Goal: Information Seeking & Learning: Find specific fact

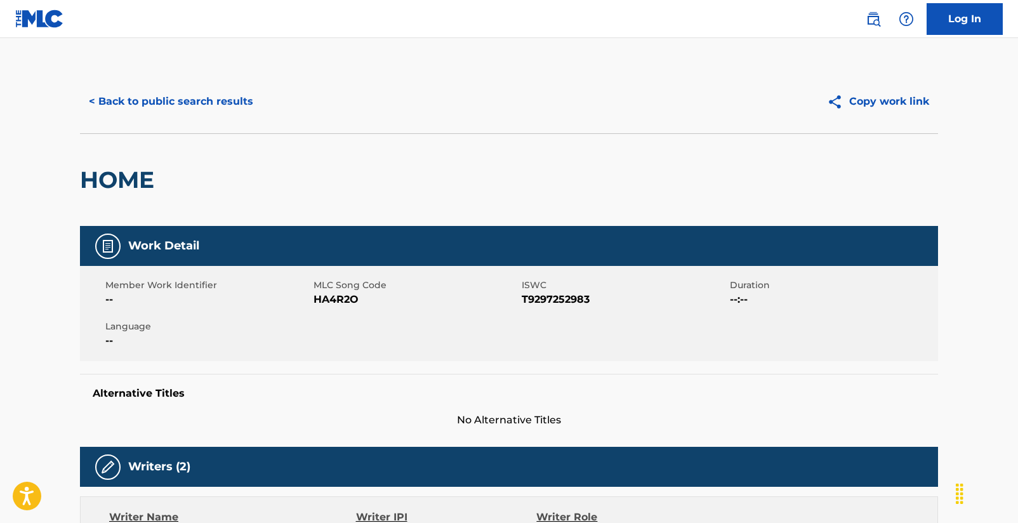
click at [152, 101] on button "< Back to public search results" at bounding box center [171, 102] width 182 height 32
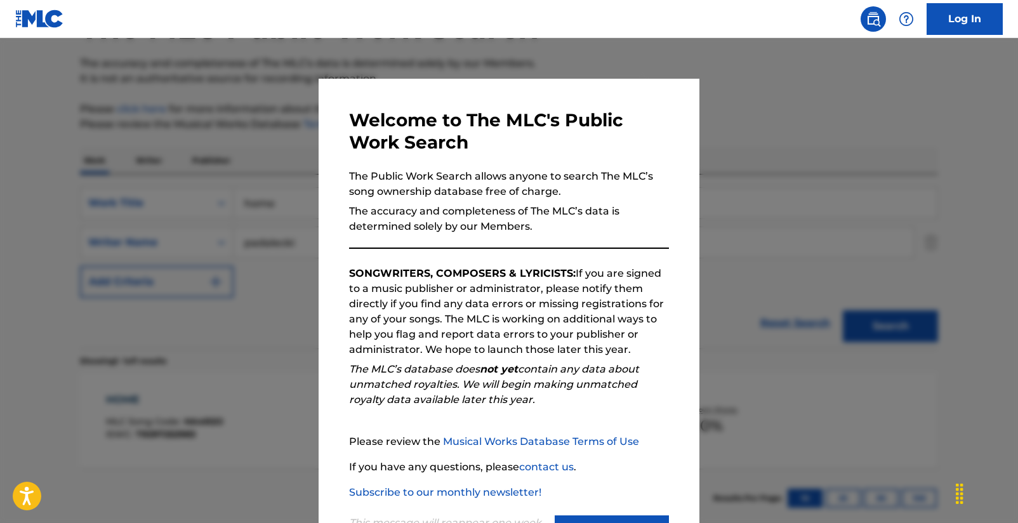
scroll to position [167, 0]
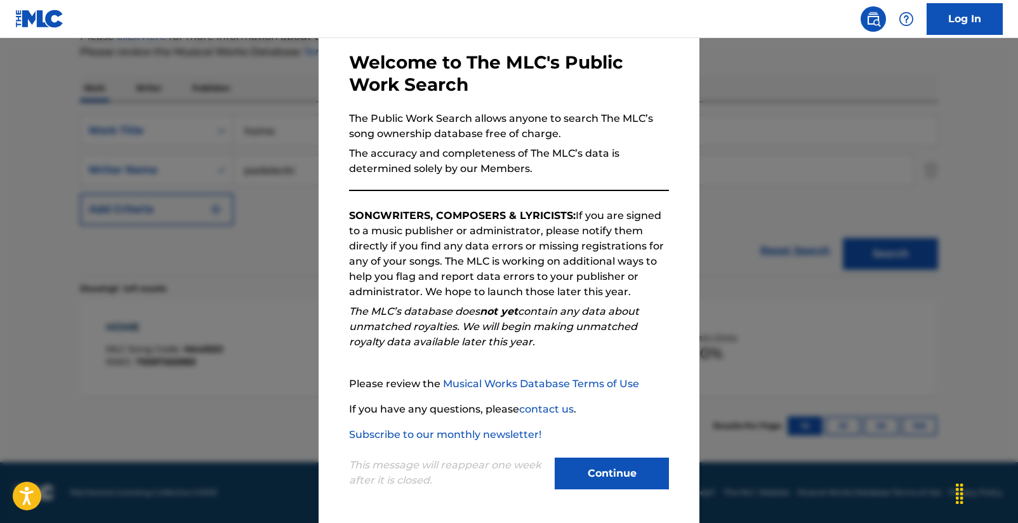
click at [601, 490] on div "Continue" at bounding box center [611, 474] width 114 height 35
click at [601, 485] on button "Continue" at bounding box center [611, 473] width 114 height 32
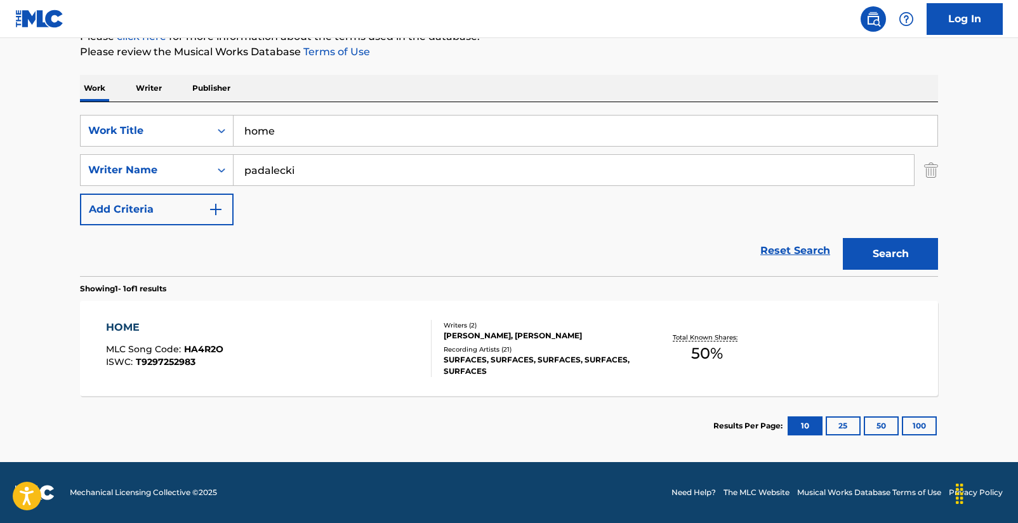
click at [314, 142] on input "home" at bounding box center [585, 130] width 704 height 30
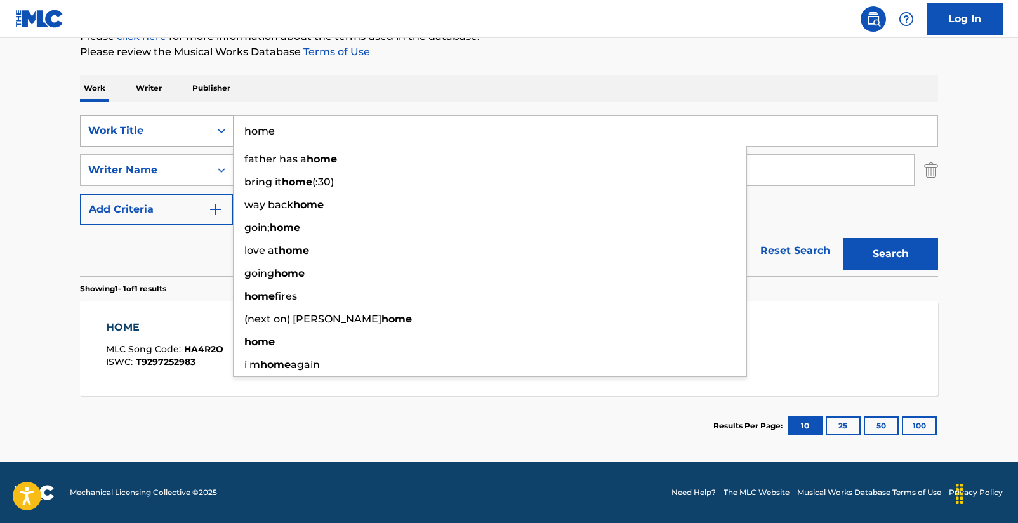
click at [228, 138] on div "Search Form" at bounding box center [221, 130] width 23 height 23
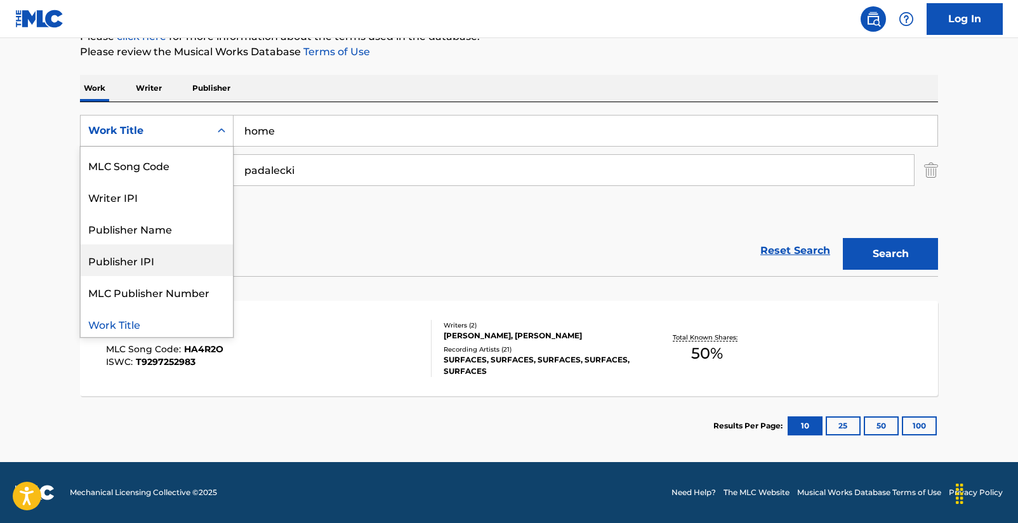
scroll to position [0, 0]
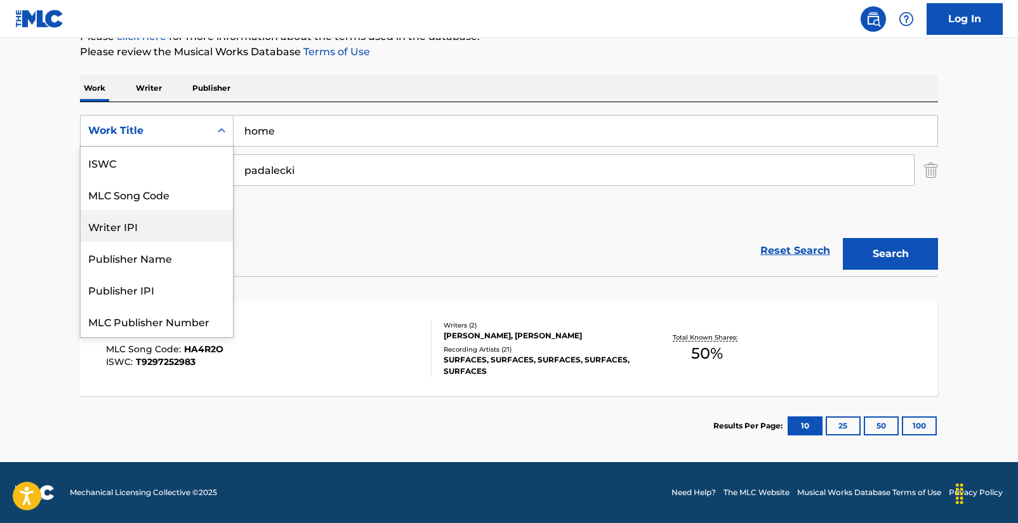
click at [157, 225] on div "Writer IPI" at bounding box center [157, 226] width 152 height 32
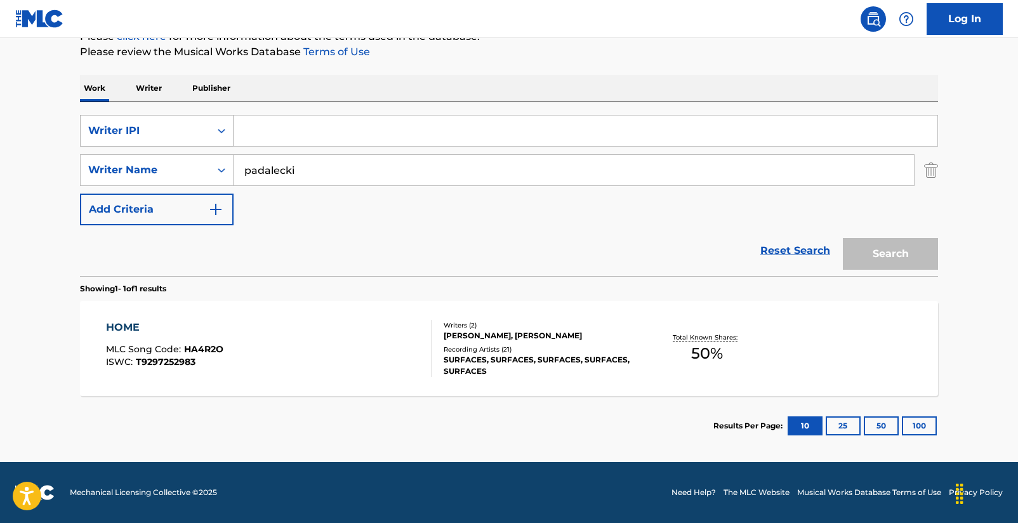
click at [193, 128] on div "Writer IPI" at bounding box center [145, 130] width 114 height 15
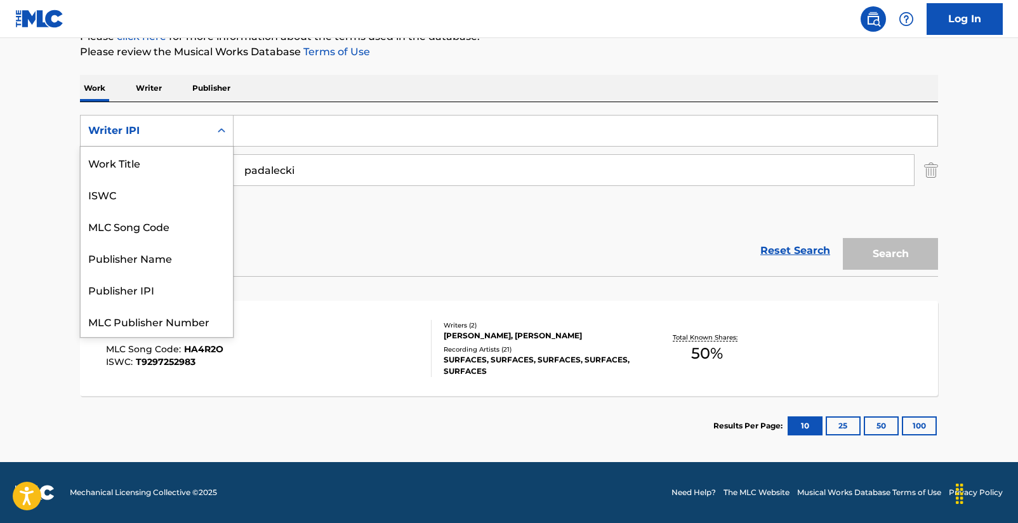
scroll to position [32, 0]
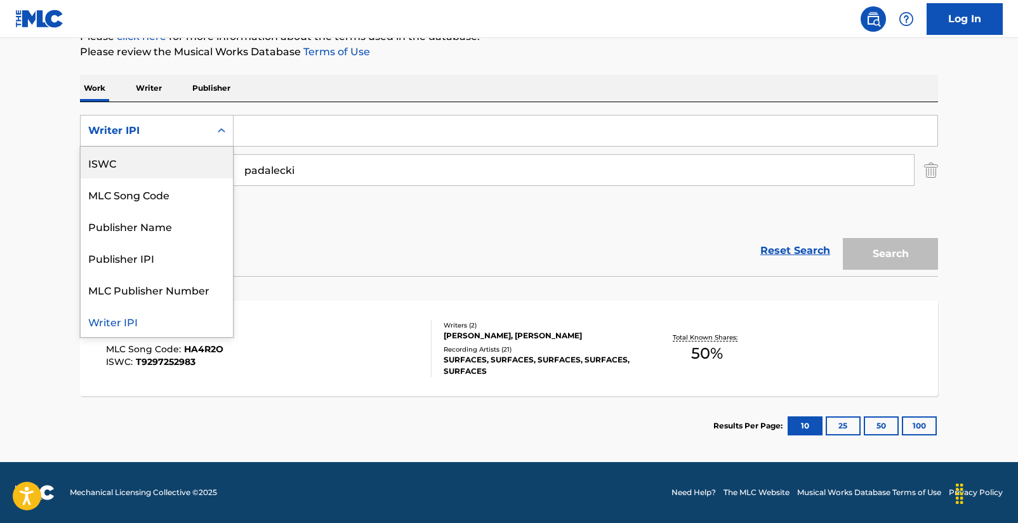
click at [344, 223] on div "SearchWithCriteria85b366a2-c6f7-42a9-9cdd-f3dad249d208 ISWC, 2 of 7. 7 results …" at bounding box center [509, 170] width 858 height 110
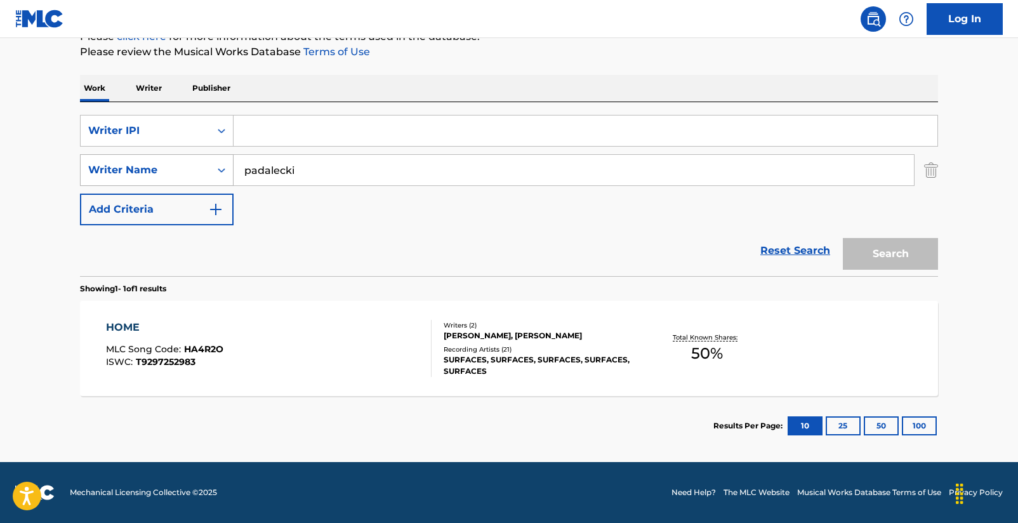
click at [223, 174] on icon "Search Form" at bounding box center [221, 170] width 13 height 13
click at [308, 259] on div "Reset Search Search" at bounding box center [509, 250] width 858 height 51
click at [914, 175] on div "padalecki" at bounding box center [573, 170] width 681 height 32
click at [938, 169] on div "The MLC Public Work Search The accuracy and completeness of The MLC's data is d…" at bounding box center [509, 178] width 888 height 553
click at [933, 172] on img "Search Form" at bounding box center [931, 170] width 14 height 32
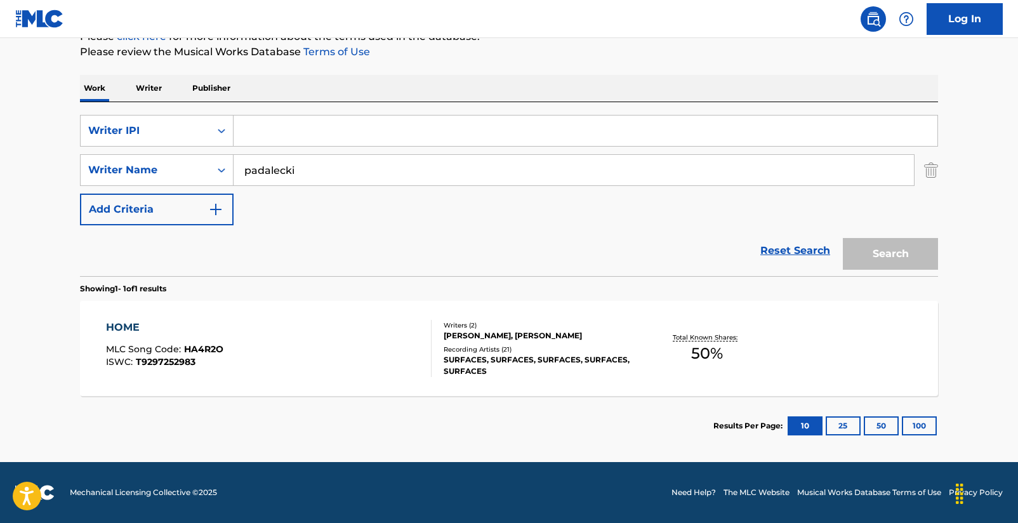
scroll to position [128, 0]
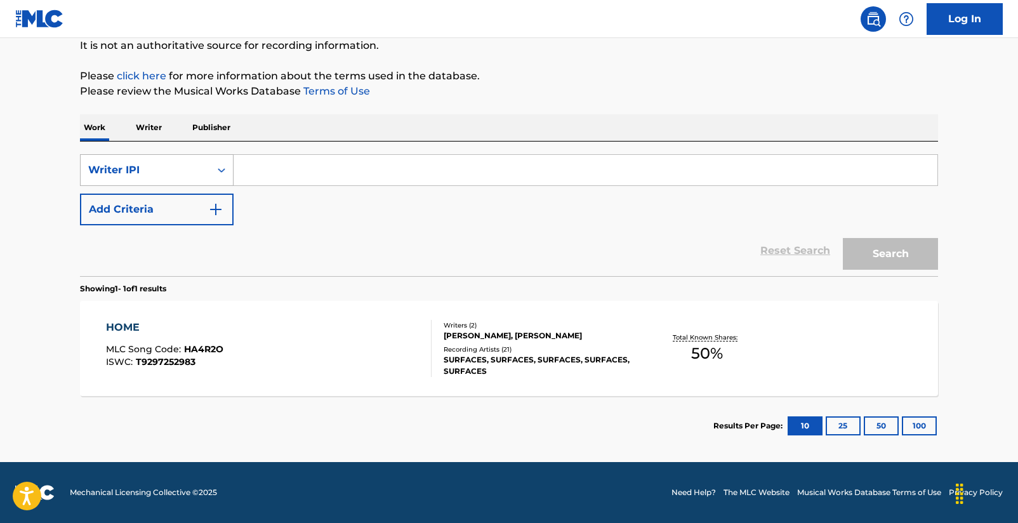
click at [194, 185] on div "Writer IPI" at bounding box center [157, 170] width 154 height 32
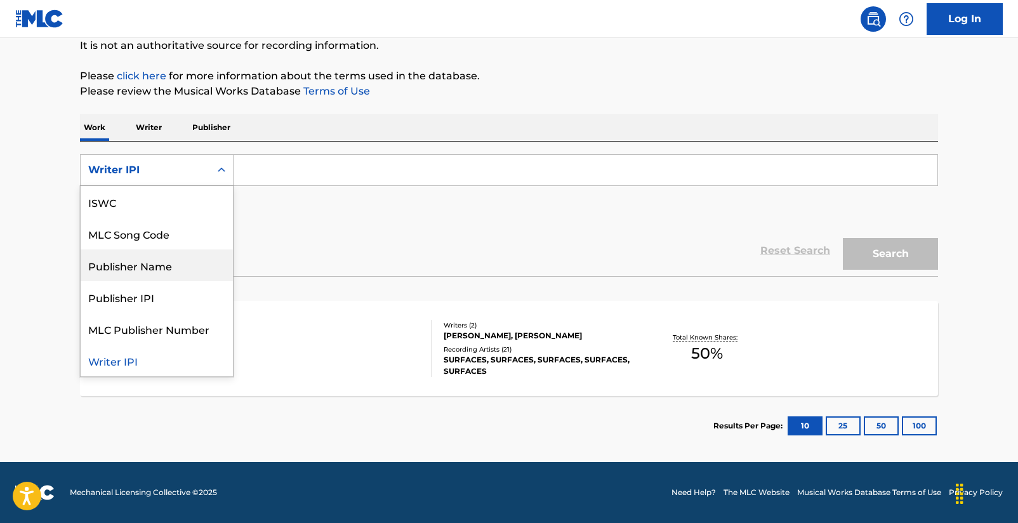
scroll to position [0, 0]
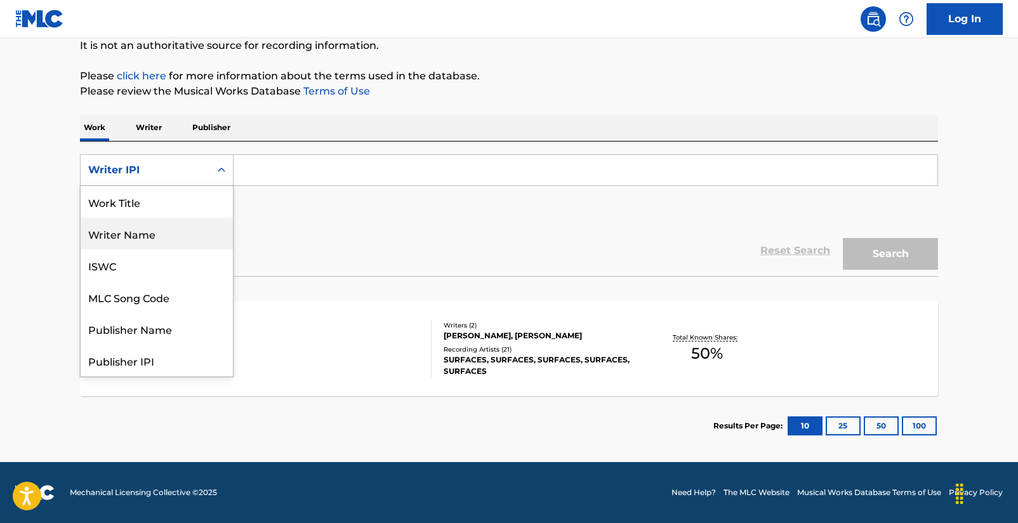
click at [165, 233] on div "Writer Name" at bounding box center [157, 234] width 152 height 32
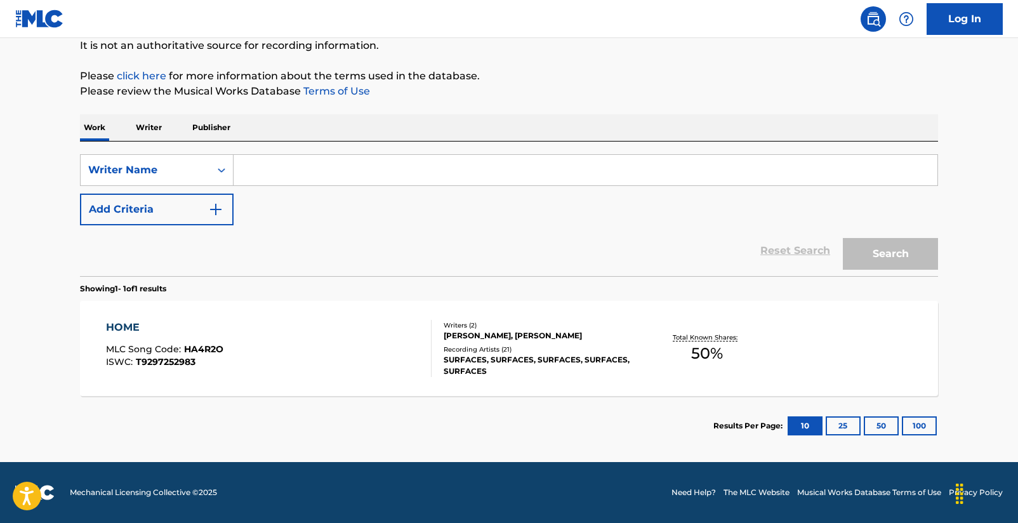
click at [240, 173] on input "Search Form" at bounding box center [585, 170] width 704 height 30
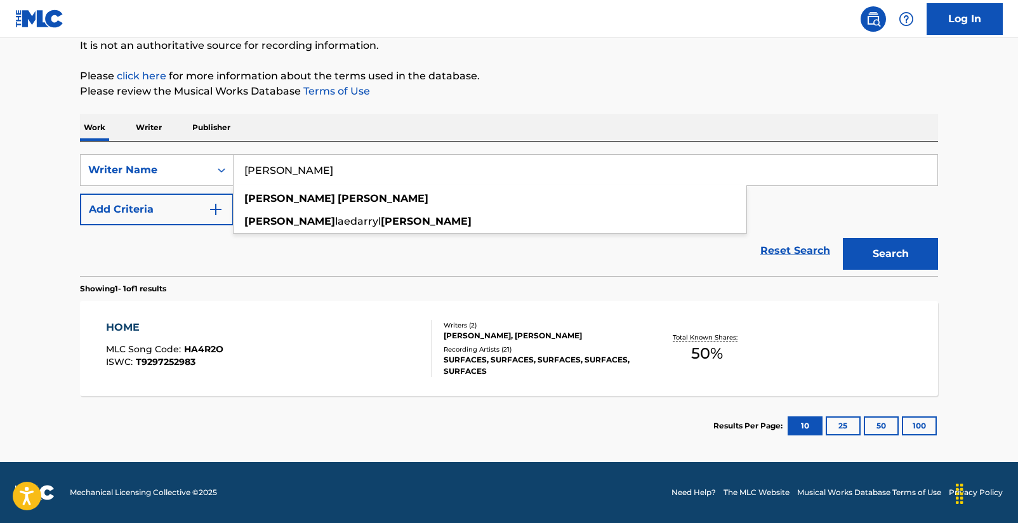
type input "[PERSON_NAME]"
click at [890, 254] on button "Search" at bounding box center [890, 254] width 95 height 32
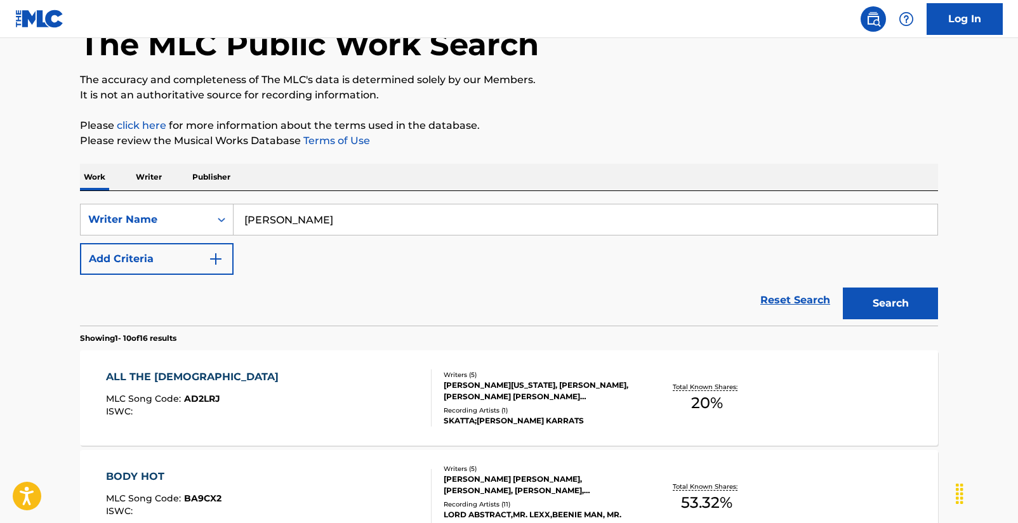
scroll to position [193, 0]
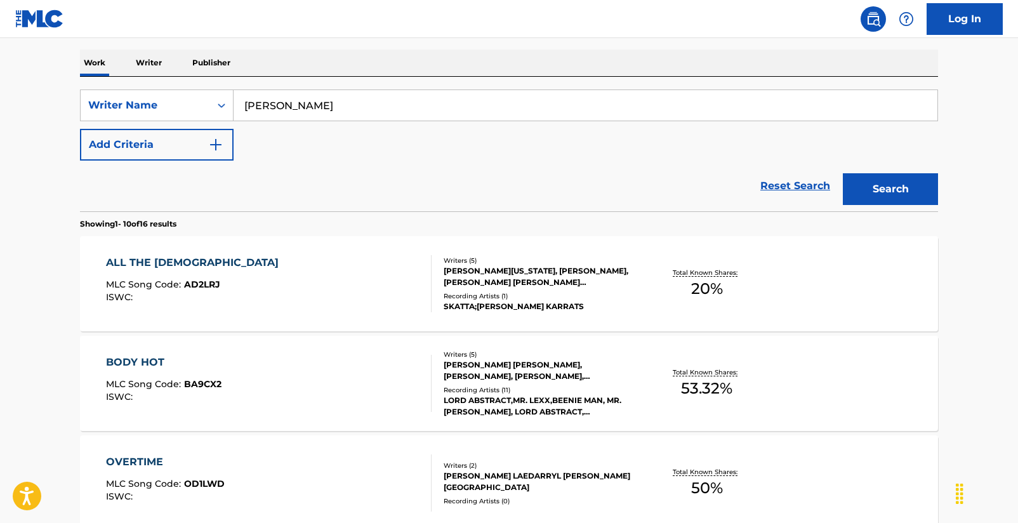
click at [180, 262] on div "ALL THE [DEMOGRAPHIC_DATA]" at bounding box center [195, 262] width 179 height 15
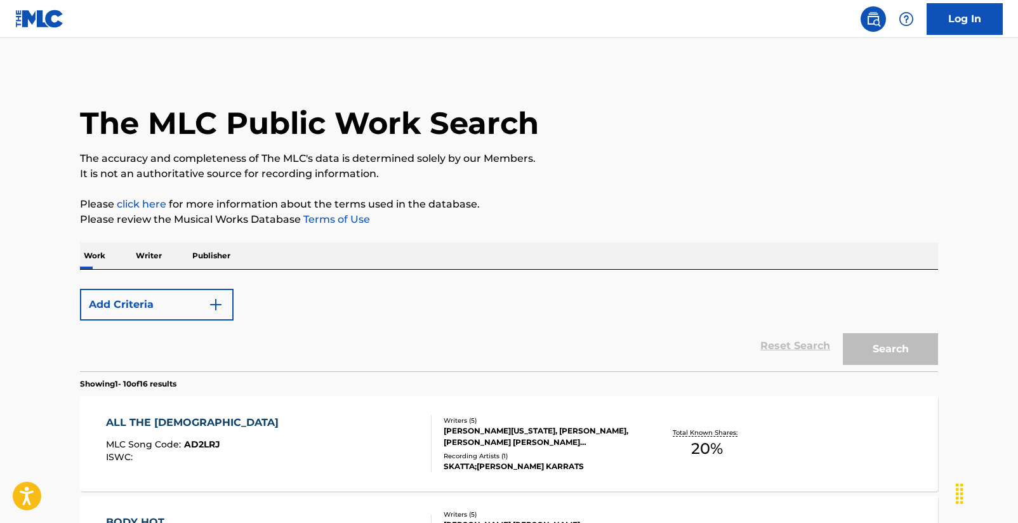
scroll to position [193, 0]
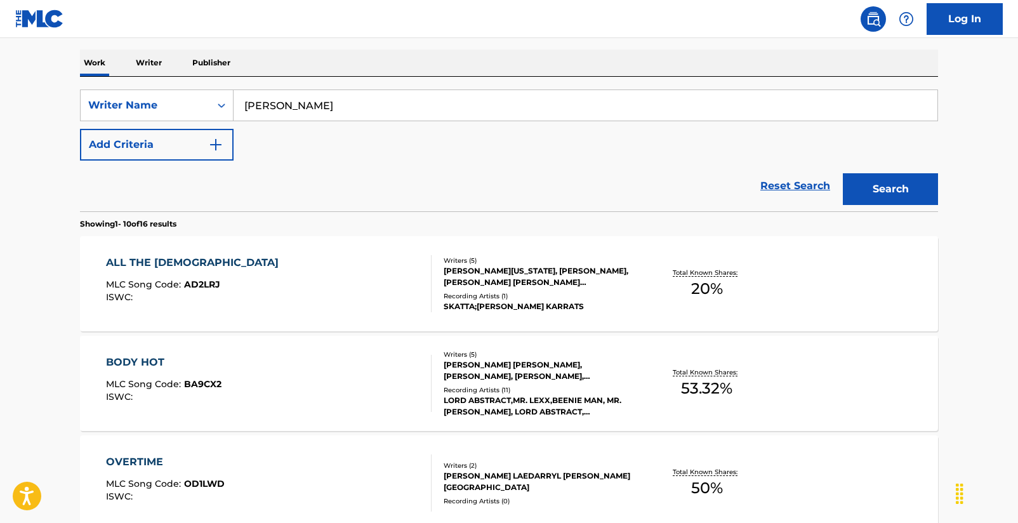
click at [161, 362] on div "BODY HOT" at bounding box center [163, 362] width 115 height 15
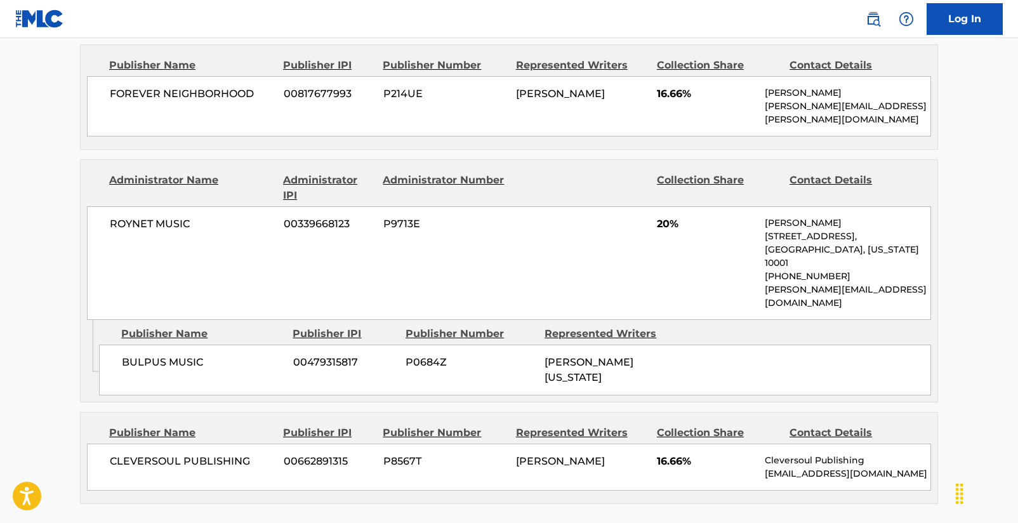
scroll to position [564, 0]
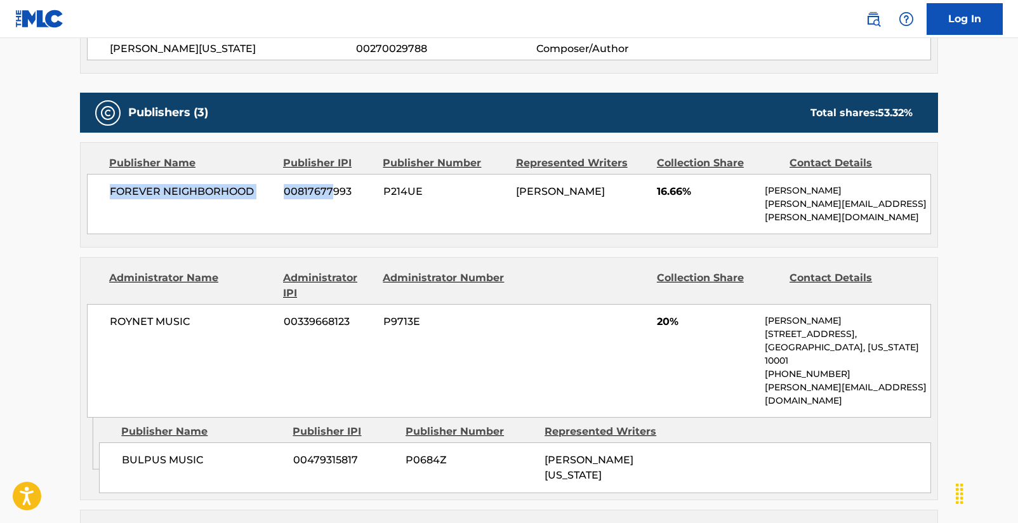
drag, startPoint x: 111, startPoint y: 192, endPoint x: 333, endPoint y: 188, distance: 222.1
click at [333, 188] on div "FOREVER NEIGHBORHOOD 00817677993 P214UE [PERSON_NAME] 16.66% Cristy [EMAIL_ADDR…" at bounding box center [509, 204] width 844 height 60
drag, startPoint x: 380, startPoint y: 188, endPoint x: 433, endPoint y: 191, distance: 52.7
click at [433, 191] on div "FOREVER NEIGHBORHOOD 00817677993 P214UE [PERSON_NAME] 16.66% Cristy [EMAIL_ADDR…" at bounding box center [509, 204] width 844 height 60
click at [433, 192] on span "P214UE" at bounding box center [444, 191] width 123 height 15
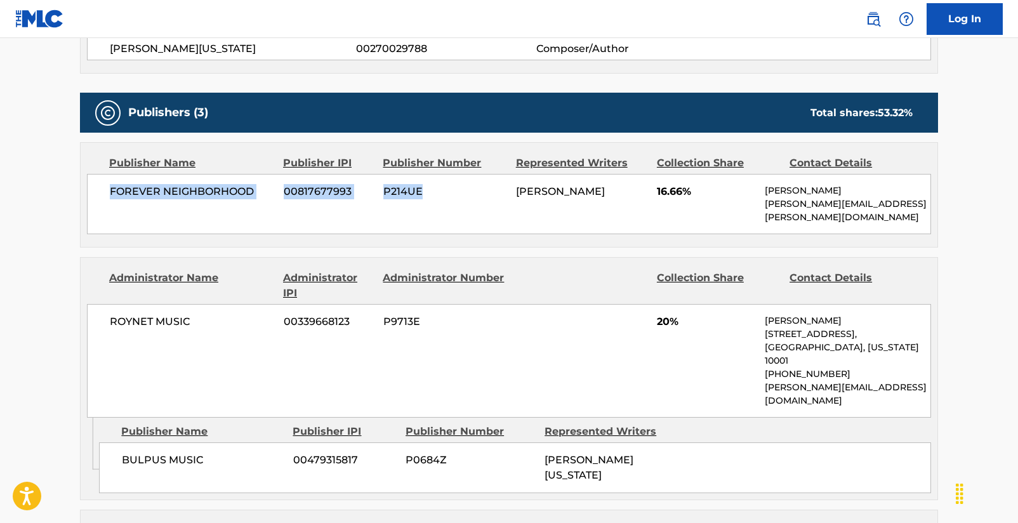
drag, startPoint x: 108, startPoint y: 191, endPoint x: 422, endPoint y: 192, distance: 313.4
click at [422, 192] on div "FOREVER NEIGHBORHOOD 00817677993 P214UE [PERSON_NAME] 16.66% Cristy [EMAIL_ADDR…" at bounding box center [509, 204] width 844 height 60
copy div "FOREVER NEIGHBORHOOD 00817677993 P214UE"
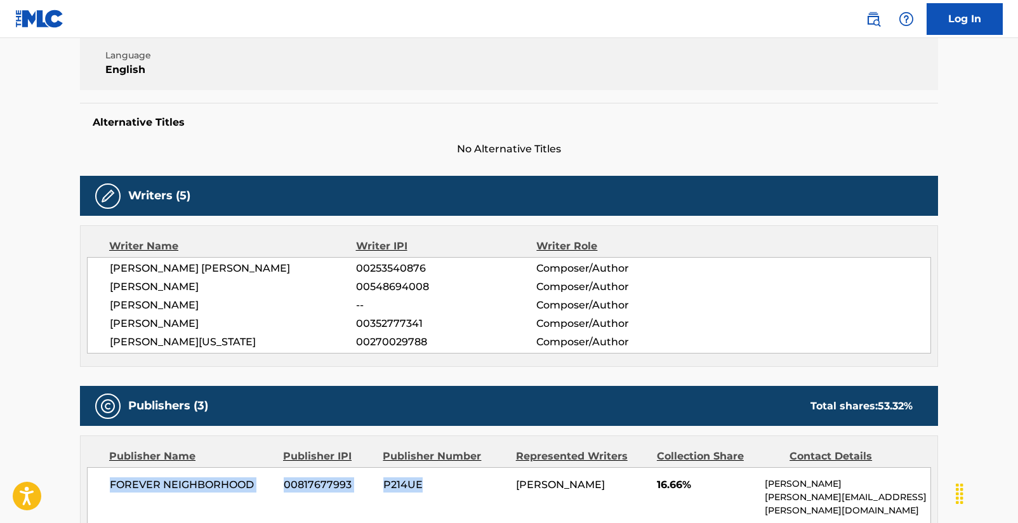
scroll to position [0, 0]
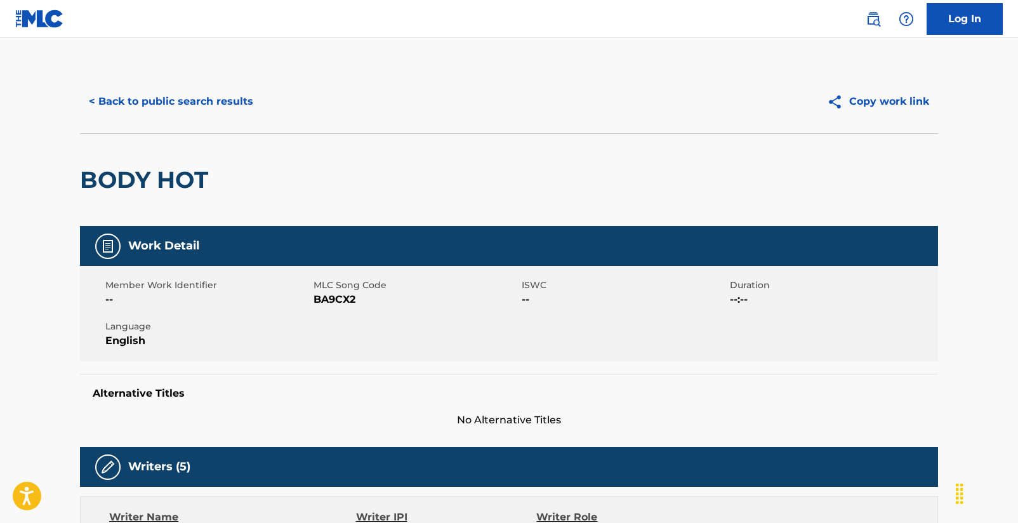
click at [203, 100] on button "< Back to public search results" at bounding box center [171, 102] width 182 height 32
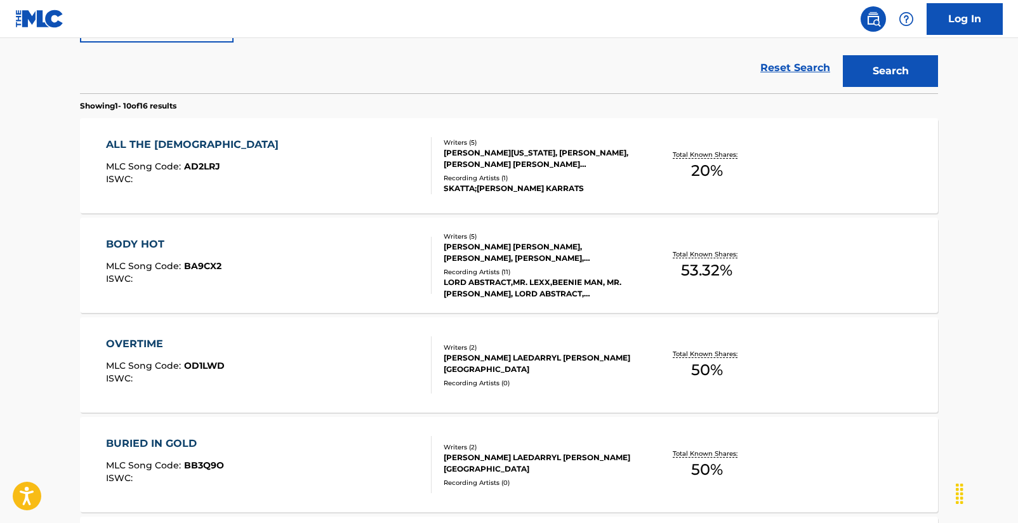
scroll to position [434, 0]
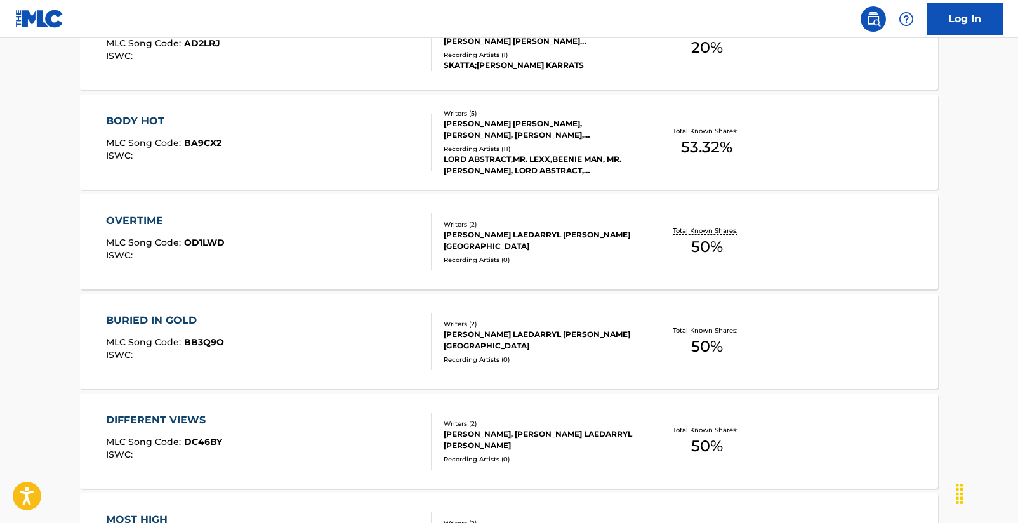
click at [146, 222] on div "OVERTIME" at bounding box center [165, 220] width 119 height 15
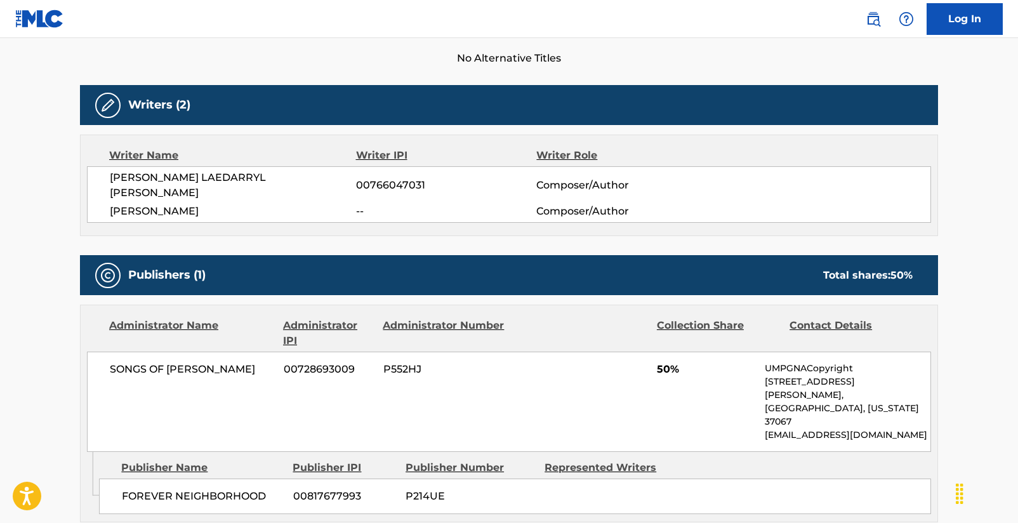
scroll to position [390, 0]
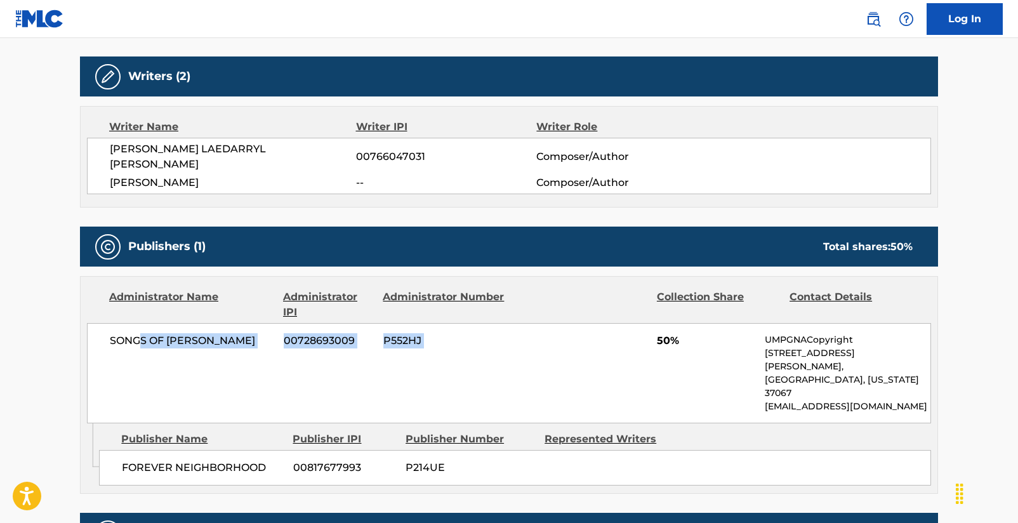
drag, startPoint x: 147, startPoint y: 326, endPoint x: 659, endPoint y: 346, distance: 512.3
click at [556, 326] on div "SONGS OF INGROOVES 00728693009 P552HJ 50% UMPGNACopyright [STREET_ADDRESS][PERS…" at bounding box center [509, 373] width 844 height 100
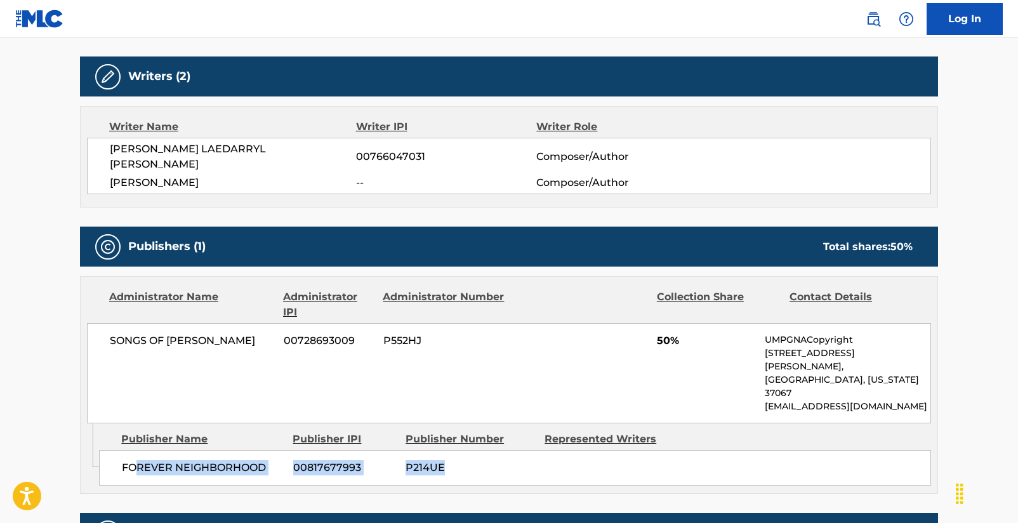
drag, startPoint x: 134, startPoint y: 428, endPoint x: 468, endPoint y: 429, distance: 333.7
click at [468, 450] on div "FOREVER NEIGHBORHOOD 00817677993 P214UE" at bounding box center [515, 468] width 832 height 36
click at [392, 460] on span "00817677993" at bounding box center [344, 467] width 103 height 15
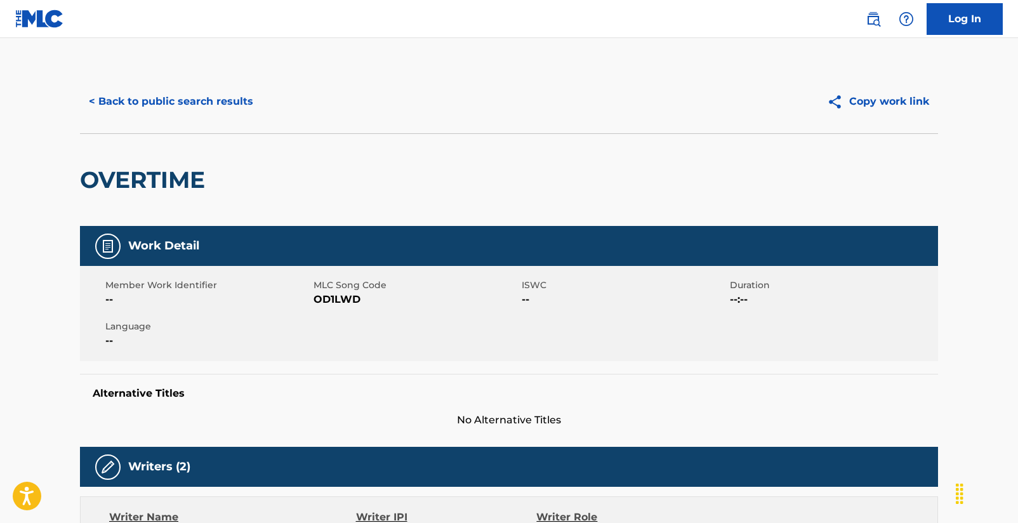
click at [102, 101] on button "< Back to public search results" at bounding box center [171, 102] width 182 height 32
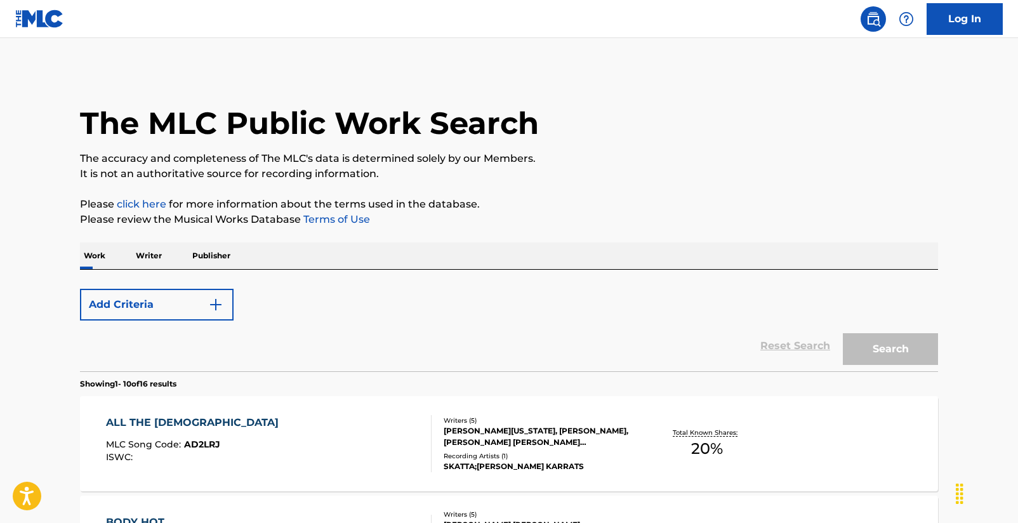
scroll to position [434, 0]
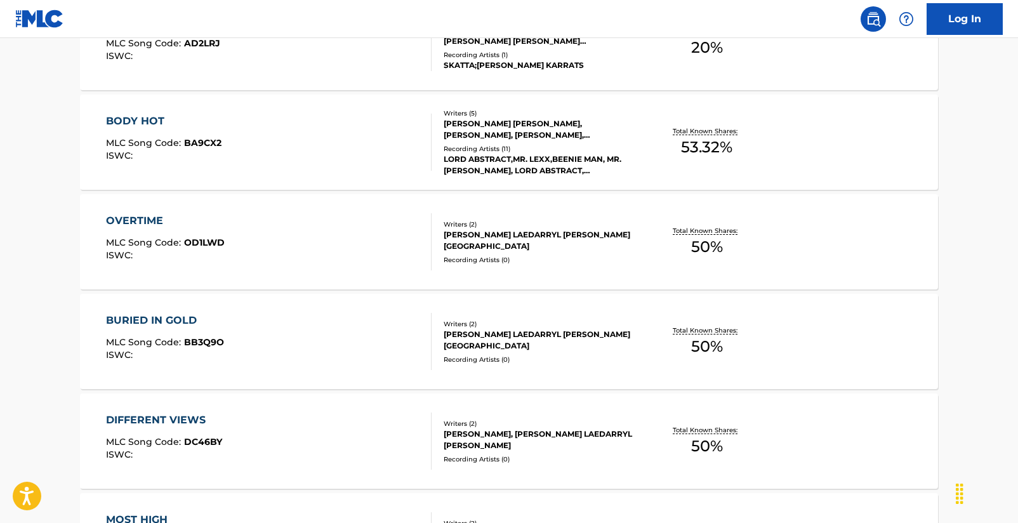
click at [166, 422] on div "DIFFERENT VIEWS" at bounding box center [164, 419] width 116 height 15
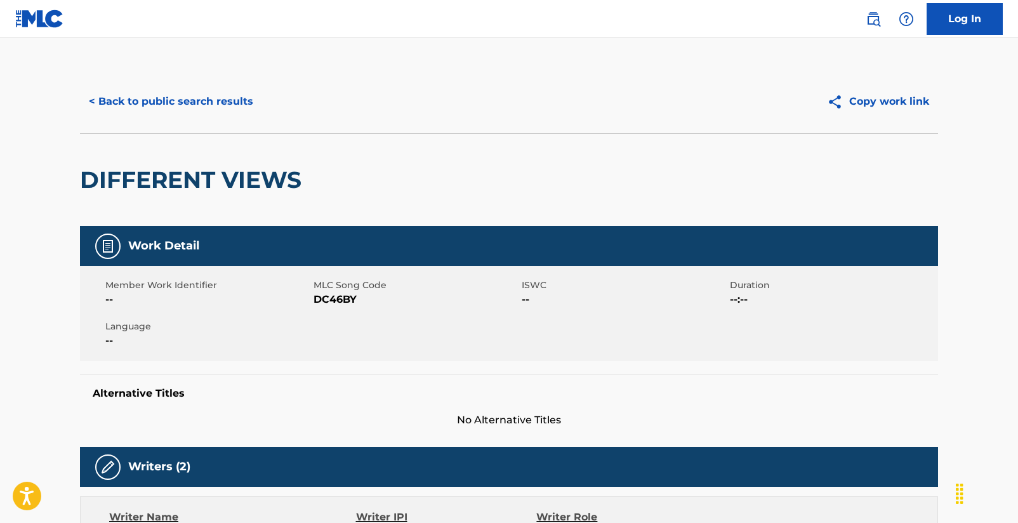
click at [185, 98] on button "< Back to public search results" at bounding box center [171, 102] width 182 height 32
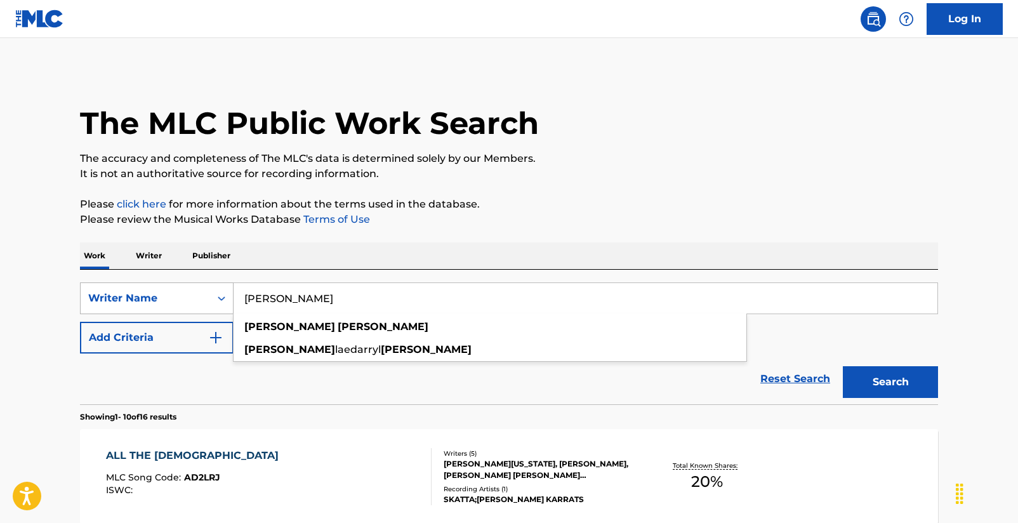
drag, startPoint x: 280, startPoint y: 303, endPoint x: 206, endPoint y: 298, distance: 74.4
click at [206, 298] on div "SearchWithCriteria05af441a-3353-4267-89c1-0cd6fa1ee815 Writer Name [PERSON_NAME…" at bounding box center [509, 298] width 858 height 32
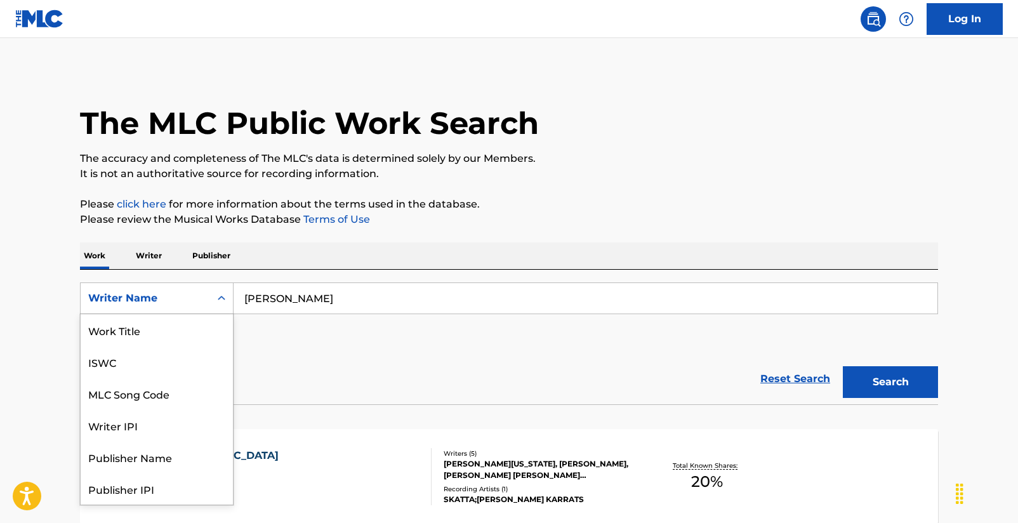
click at [208, 301] on div "Writer Name" at bounding box center [145, 298] width 129 height 24
click at [154, 291] on div "Writer Name" at bounding box center [145, 298] width 114 height 15
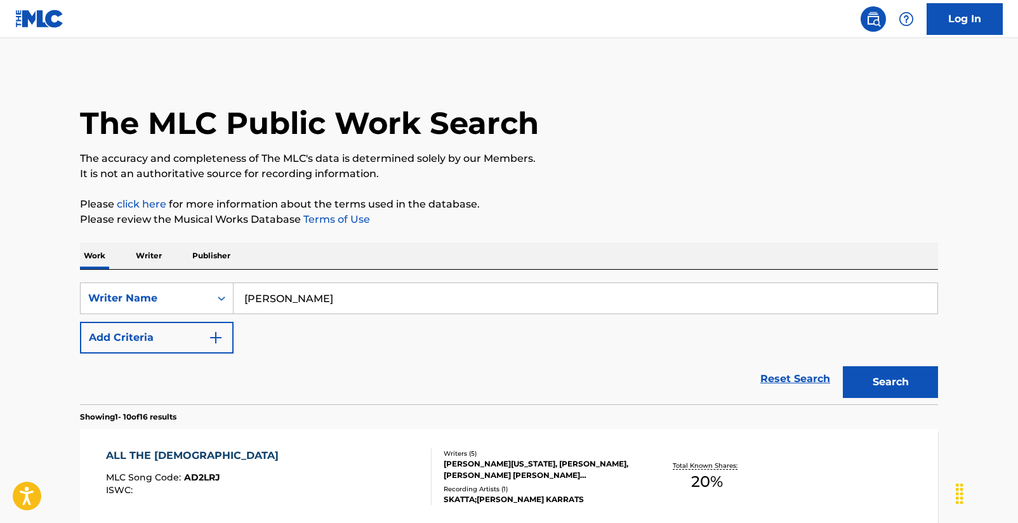
click at [154, 291] on div "Writer Name" at bounding box center [145, 298] width 114 height 15
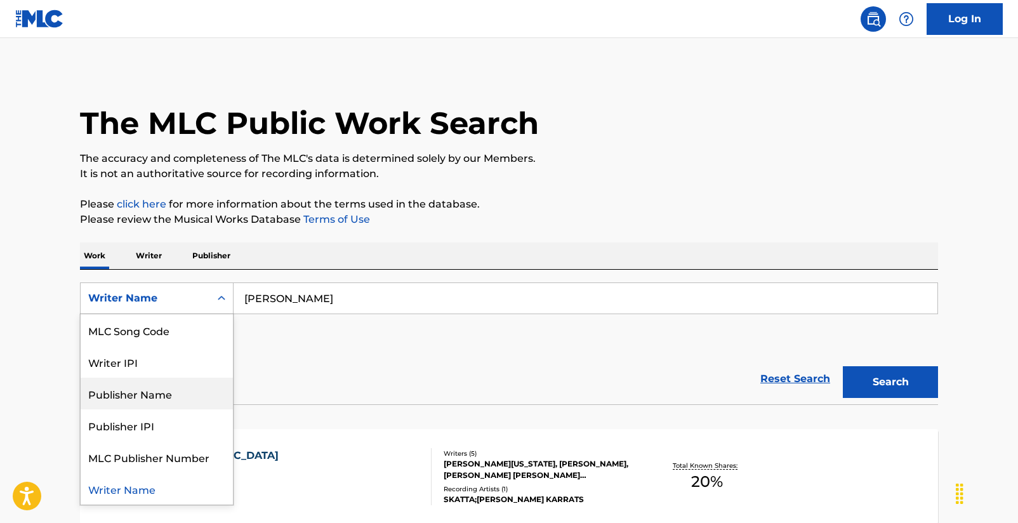
scroll to position [0, 0]
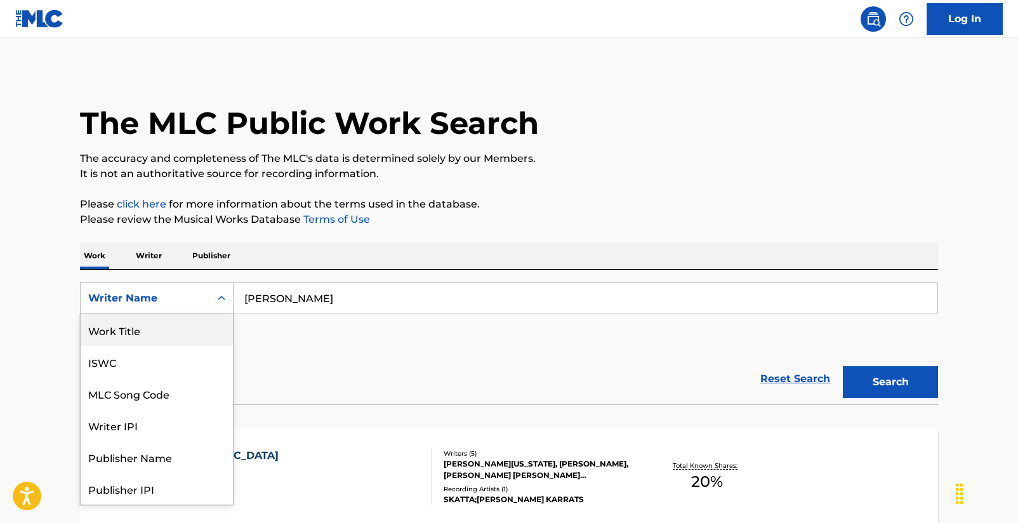
click at [166, 333] on div "Work Title" at bounding box center [157, 330] width 152 height 32
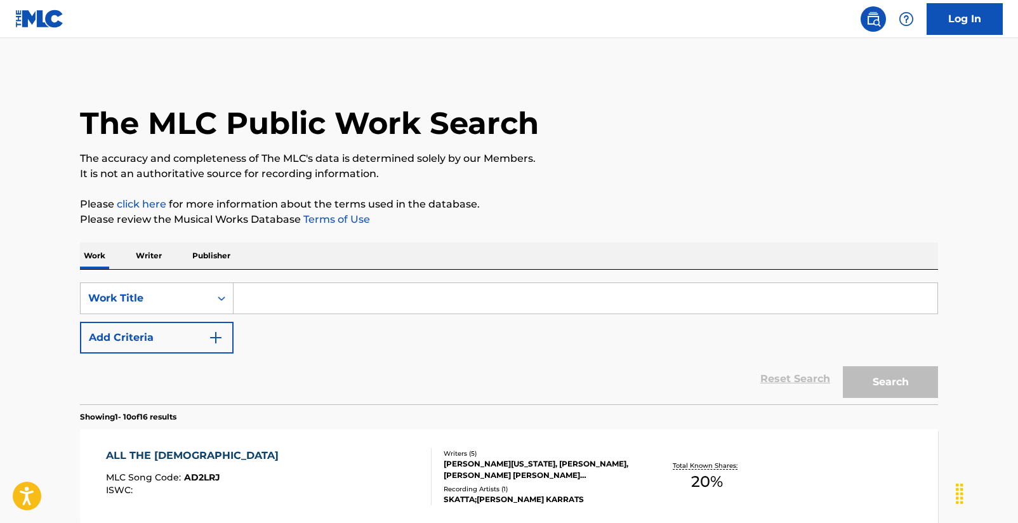
click at [247, 308] on input "Search Form" at bounding box center [585, 298] width 704 height 30
type input "e"
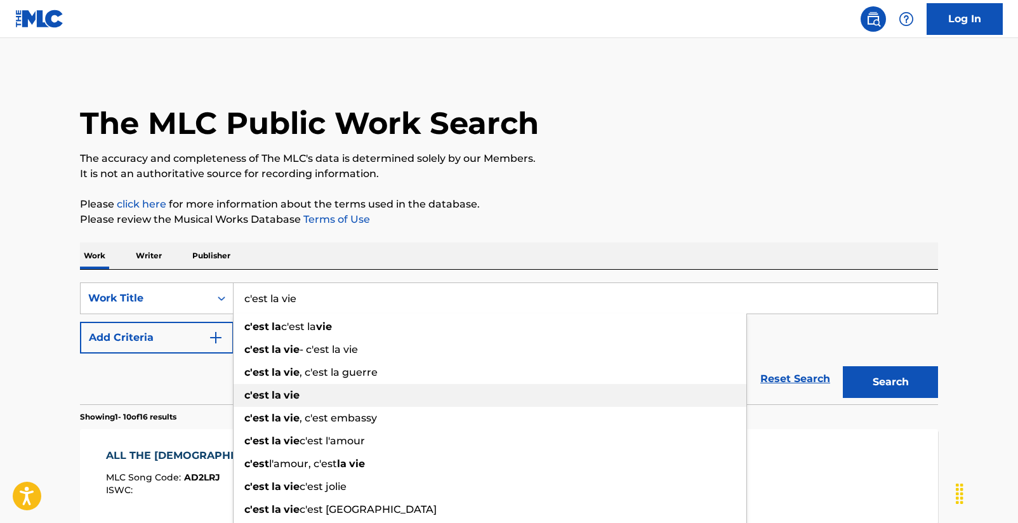
type input "c'est la vie"
drag, startPoint x: 325, startPoint y: 393, endPoint x: 315, endPoint y: 389, distance: 10.2
click at [325, 393] on div "c'est la vie" at bounding box center [489, 395] width 513 height 23
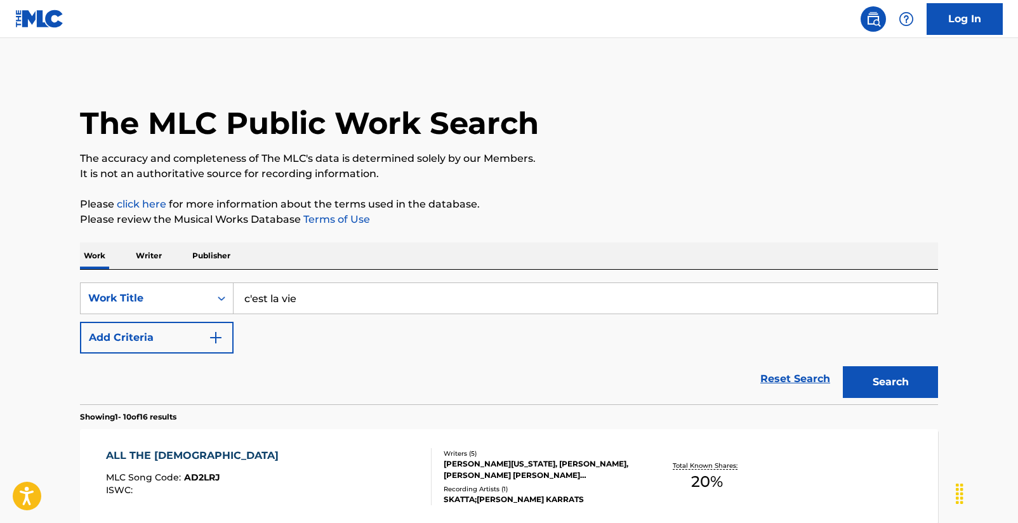
click at [209, 339] on img "Search Form" at bounding box center [215, 337] width 15 height 15
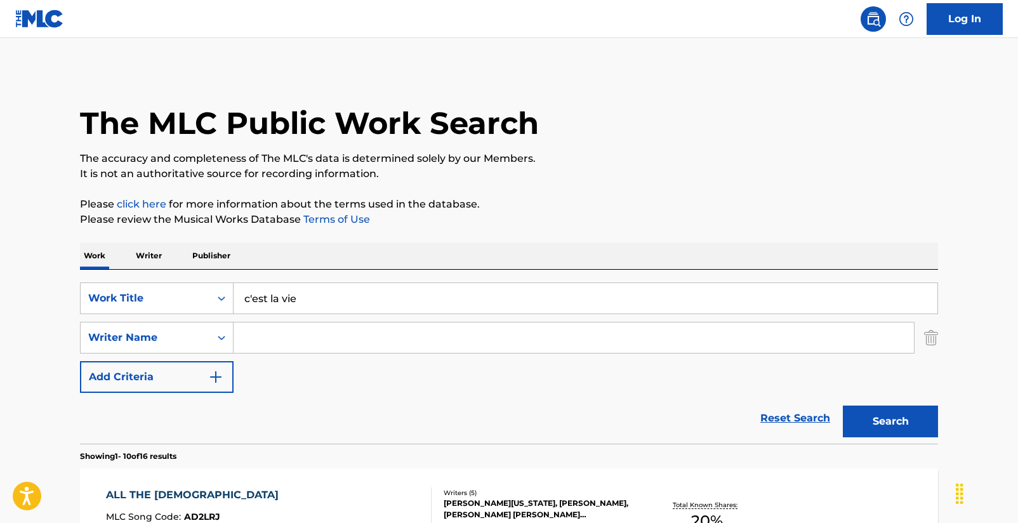
click at [242, 333] on input "Search Form" at bounding box center [573, 337] width 680 height 30
type input "padalecki"
click at [890, 421] on button "Search" at bounding box center [890, 421] width 95 height 32
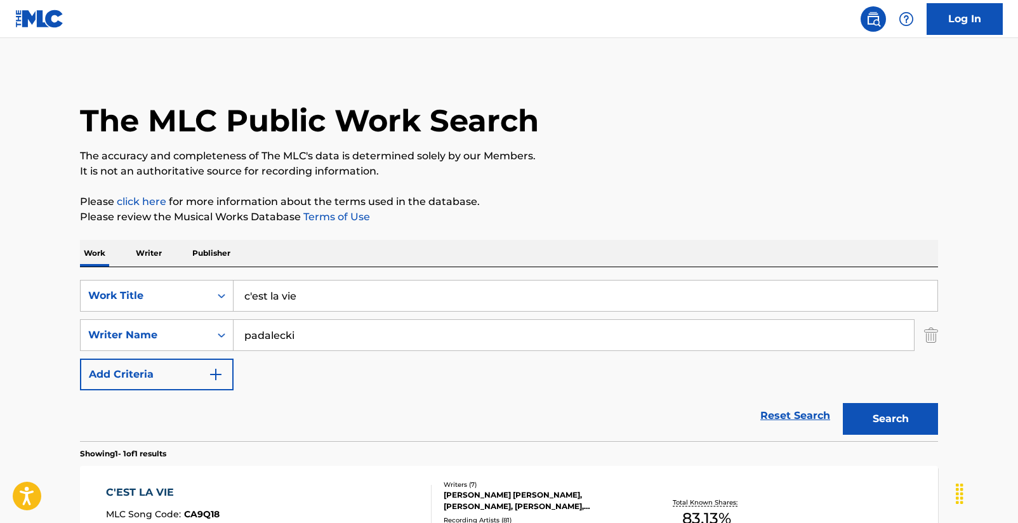
scroll to position [167, 0]
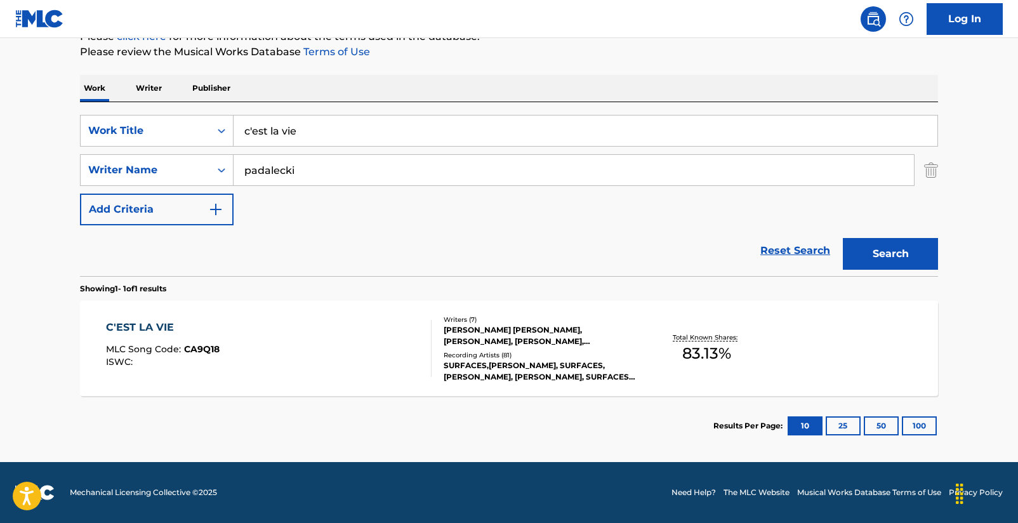
click at [151, 327] on div "C'EST LA VIE" at bounding box center [163, 327] width 114 height 15
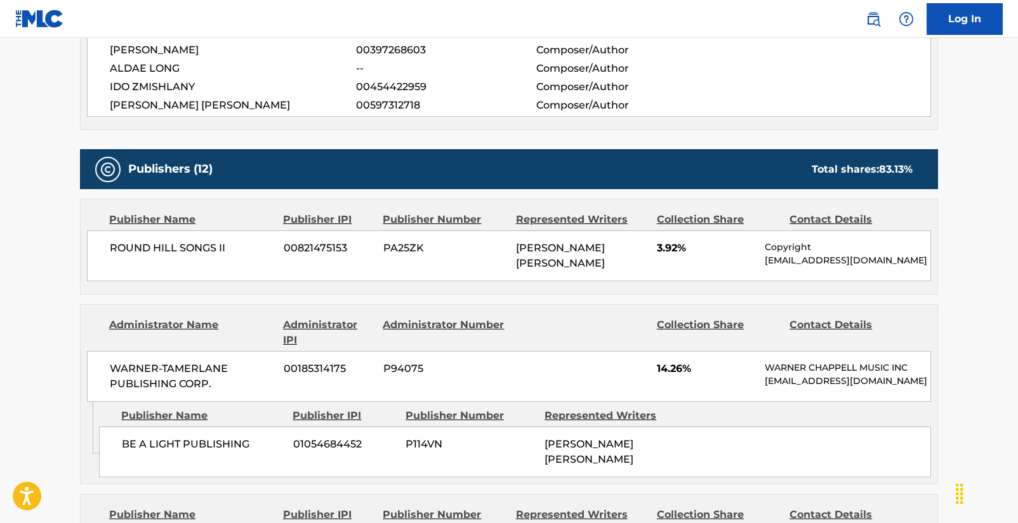
scroll to position [547, 0]
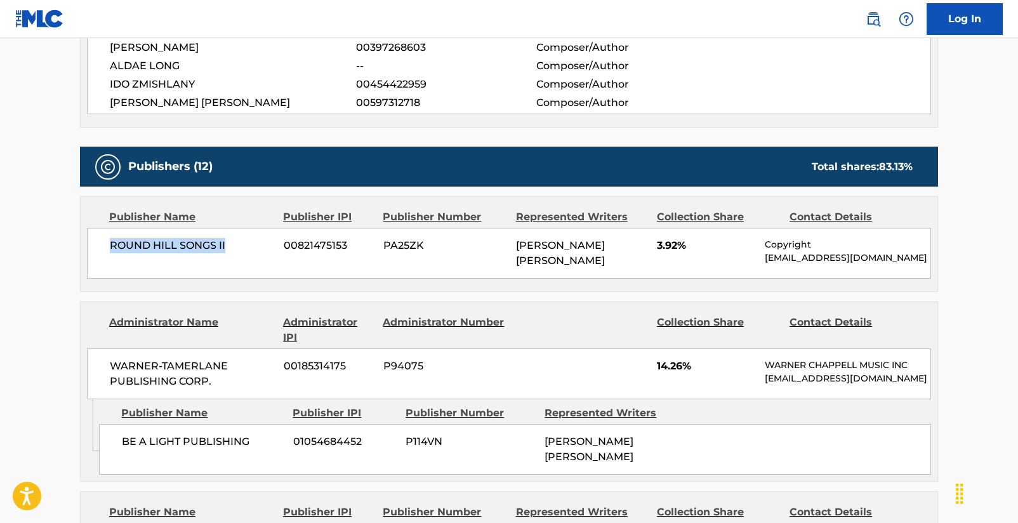
drag, startPoint x: 114, startPoint y: 246, endPoint x: 225, endPoint y: 243, distance: 110.4
click at [225, 242] on span "ROUND HILL SONGS II" at bounding box center [192, 245] width 164 height 15
copy span "ROUND HILL SONGS II"
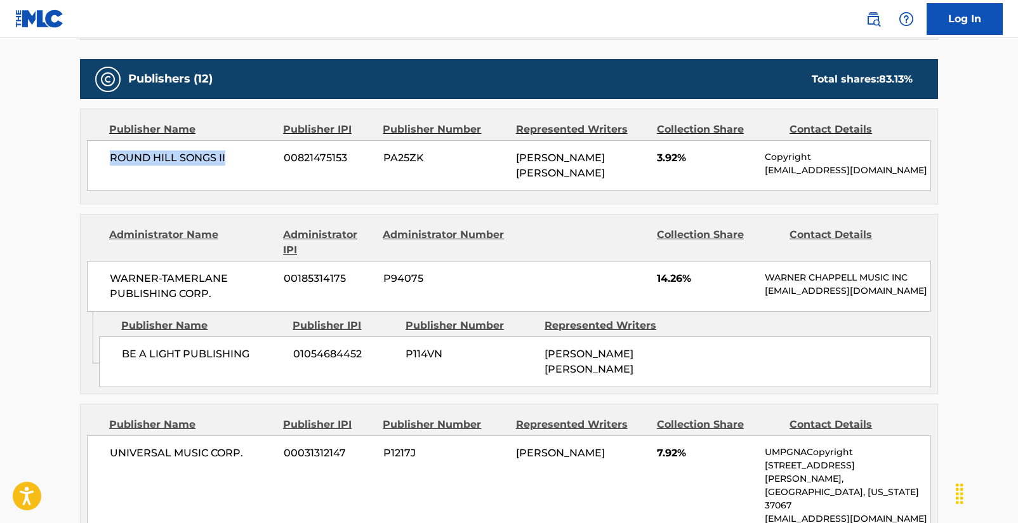
scroll to position [637, 0]
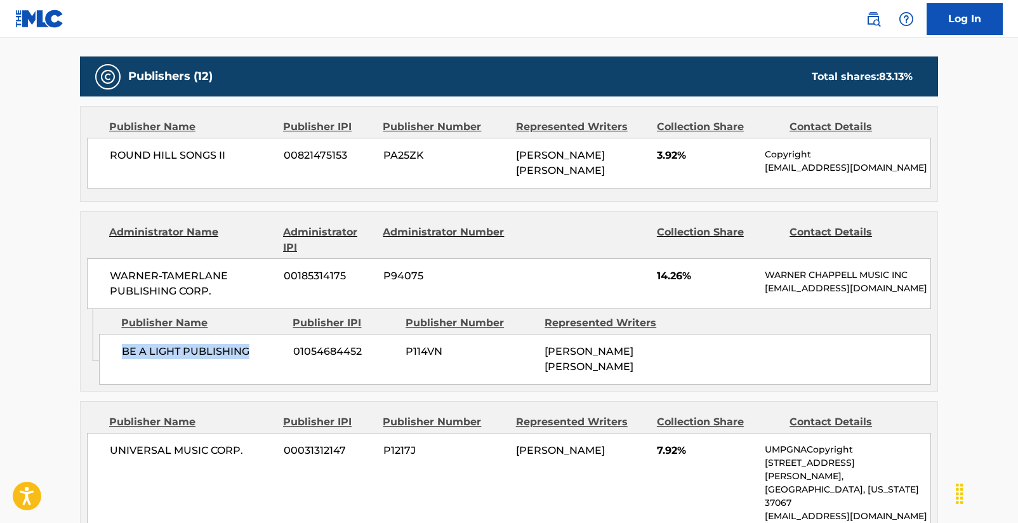
drag, startPoint x: 123, startPoint y: 348, endPoint x: 265, endPoint y: 350, distance: 141.5
click at [265, 350] on span "BE A LIGHT PUBLISHING" at bounding box center [203, 351] width 162 height 15
copy span "BE A LIGHT PUBLISHING"
drag, startPoint x: 112, startPoint y: 272, endPoint x: 216, endPoint y: 284, distance: 104.7
click at [216, 284] on span "WARNER-TAMERLANE PUBLISHING CORP." at bounding box center [192, 283] width 164 height 30
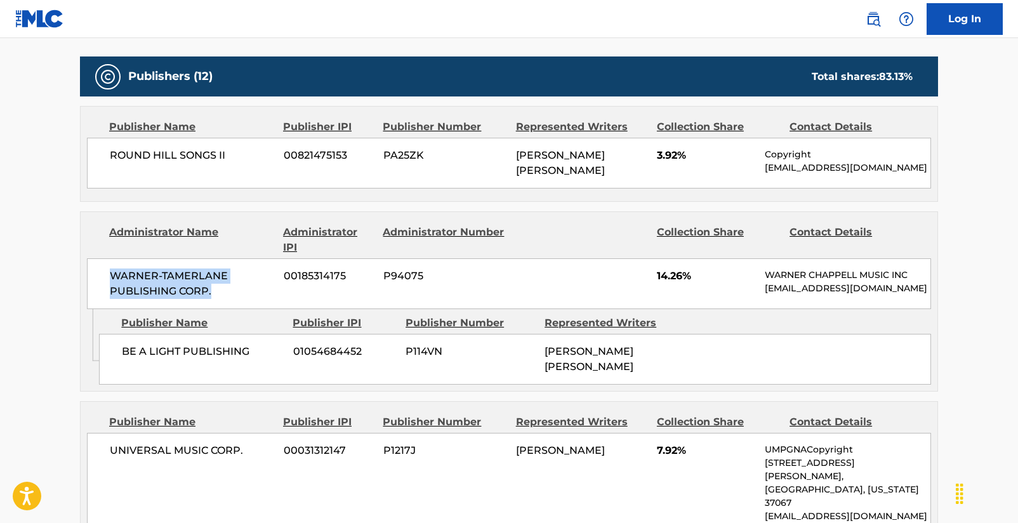
copy span "WARNER-TAMERLANE PUBLISHING CORP."
